Goal: Information Seeking & Learning: Find specific fact

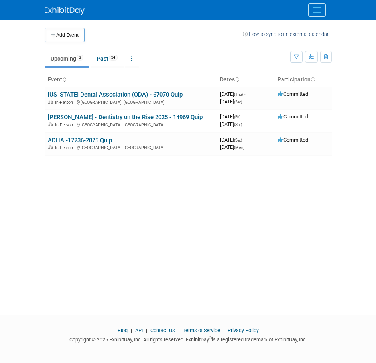
click at [322, 9] on button "Menu" at bounding box center [317, 10] width 18 height 14
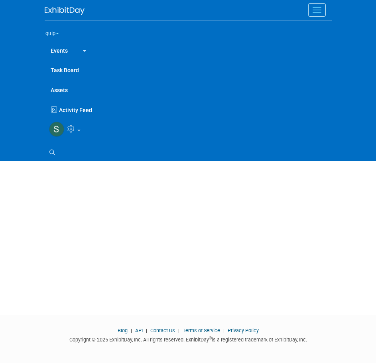
click at [163, 232] on div "Add Event How to sync to an external calendar... New Event Duplicate Event Warn…" at bounding box center [188, 160] width 299 height 281
click at [173, 248] on div "Add Event How to sync to an external calendar... New Event Duplicate Event Warn…" at bounding box center [188, 160] width 299 height 281
click at [321, 10] on button "Menu" at bounding box center [317, 10] width 18 height 14
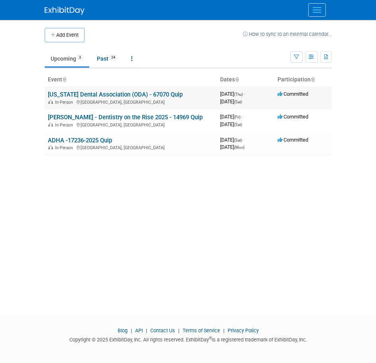
click at [85, 91] on link "[US_STATE] Dental Association (ODA) - 67070 Quip" at bounding box center [115, 94] width 135 height 7
click at [82, 117] on link "[PERSON_NAME] - Dentistry on the Rise 2025 - 14969 Quip" at bounding box center [125, 117] width 155 height 7
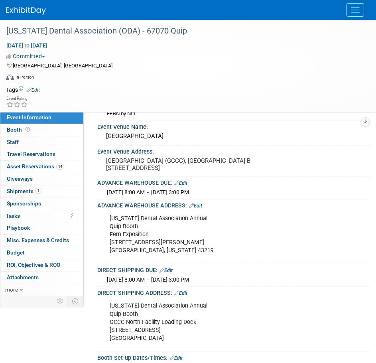
scroll to position [80, 0]
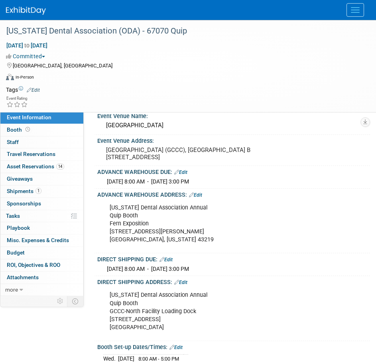
click at [107, 207] on div "[US_STATE] Dental Association Annual Quip [PERSON_NAME] Exposition [STREET_ADDR…" at bounding box center [229, 224] width 251 height 48
click at [24, 128] on span at bounding box center [28, 129] width 8 height 6
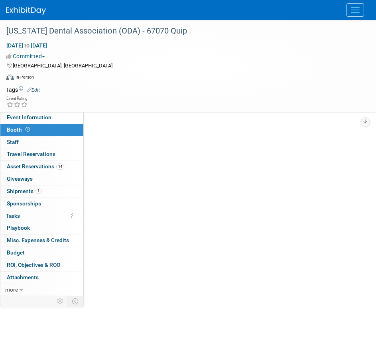
scroll to position [0, 0]
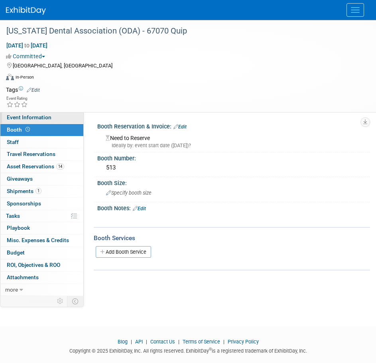
click at [51, 119] on link "Event Information" at bounding box center [41, 118] width 83 height 12
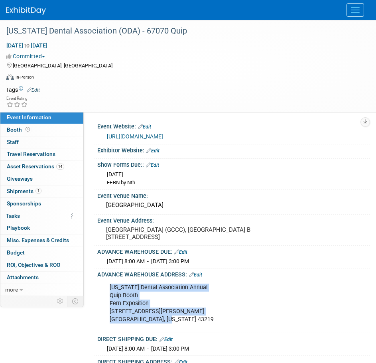
drag, startPoint x: 106, startPoint y: 284, endPoint x: 172, endPoint y: 324, distance: 77.3
click at [172, 324] on div "Ohio Dental Association Annual Quip Booth Fern Exposition 1500 Old Leonard Ave.…" at bounding box center [229, 303] width 251 height 48
copy div "Ohio Dental Association Annual Quip Booth Fern Exposition 1500 Old Leonard Ave.…"
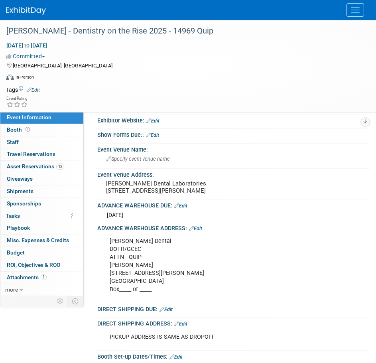
scroll to position [40, 0]
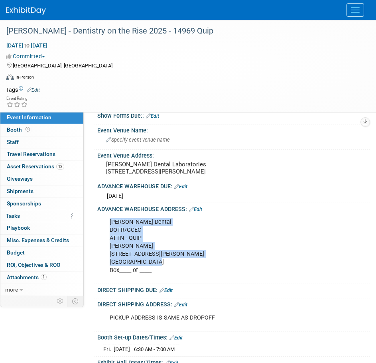
drag, startPoint x: 107, startPoint y: 230, endPoint x: 161, endPoint y: 267, distance: 66.0
click at [161, 267] on div "[PERSON_NAME] Dental DOTR/GCEC ATTN - QUIP [PERSON_NAME] [STREET_ADDRESS][PERSO…" at bounding box center [229, 246] width 251 height 64
copy div "[PERSON_NAME] Dental DOTR/GCEC ATTN - QUIP [PERSON_NAME] [STREET_ADDRESS][PERSO…"
